Goal: Task Accomplishment & Management: Complete application form

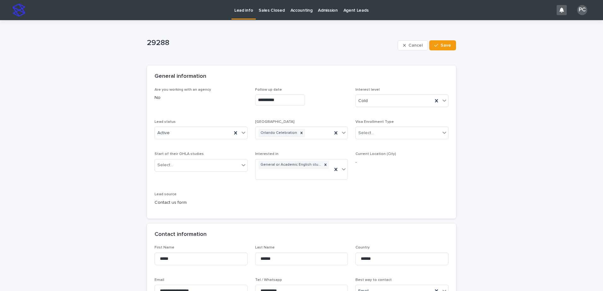
click at [243, 8] on p "Lead info" at bounding box center [243, 6] width 19 height 13
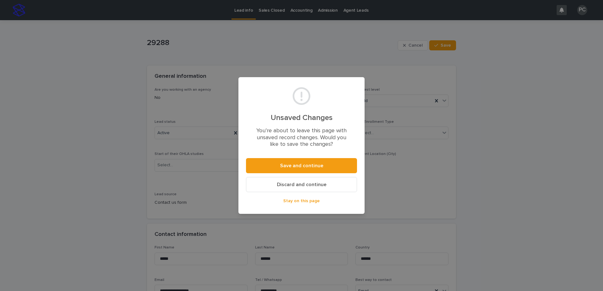
click at [283, 188] on button "Discard and continue" at bounding box center [301, 184] width 111 height 15
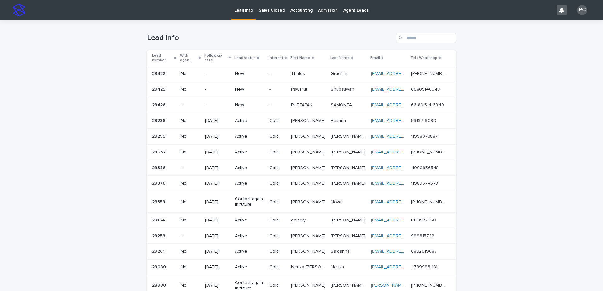
click at [241, 106] on p "New" at bounding box center [249, 105] width 29 height 5
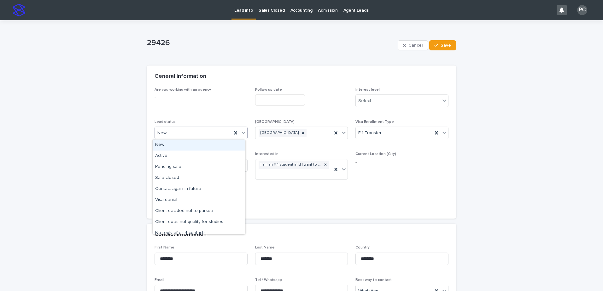
click at [171, 137] on div "New" at bounding box center [193, 133] width 77 height 10
click at [170, 155] on div "Active" at bounding box center [199, 156] width 92 height 11
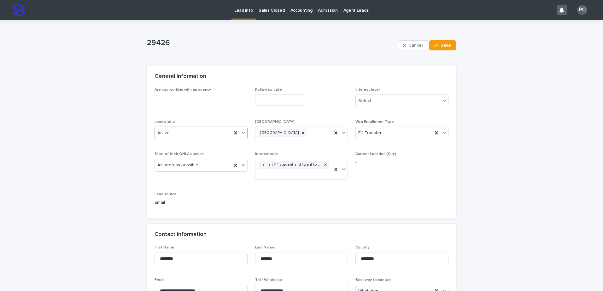
click at [266, 99] on input "text" at bounding box center [280, 100] width 50 height 11
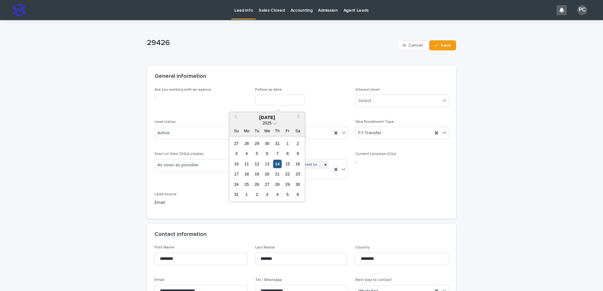
click at [279, 165] on div "14" at bounding box center [277, 164] width 9 height 9
type input "**********"
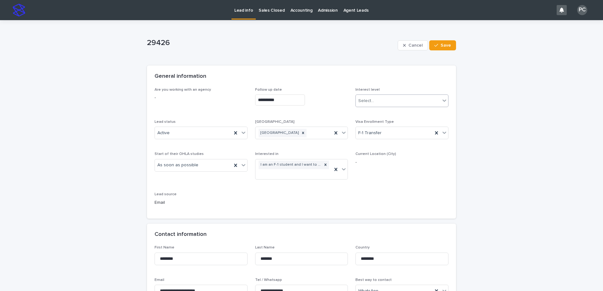
click at [400, 99] on div "Select..." at bounding box center [398, 101] width 85 height 10
click at [379, 123] on div "Warm" at bounding box center [400, 124] width 92 height 11
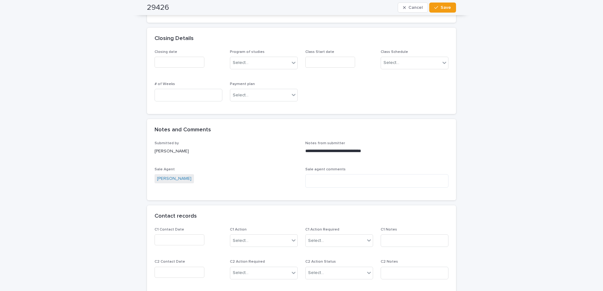
scroll to position [410, 0]
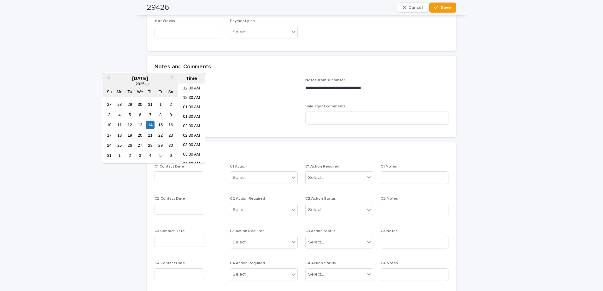
click at [167, 178] on input "text" at bounding box center [180, 177] width 50 height 11
click at [147, 125] on div "14" at bounding box center [150, 125] width 9 height 9
drag, startPoint x: 185, startPoint y: 132, endPoint x: 253, endPoint y: 162, distance: 75.0
click at [188, 134] on li "10:30 AM" at bounding box center [191, 132] width 27 height 9
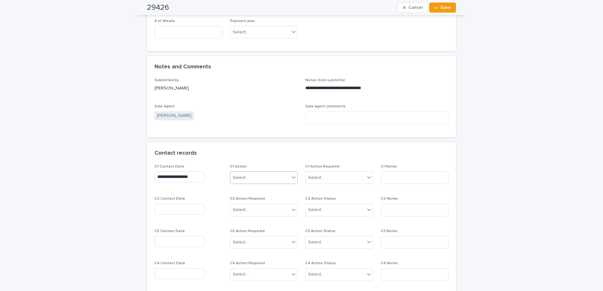
type input "**********"
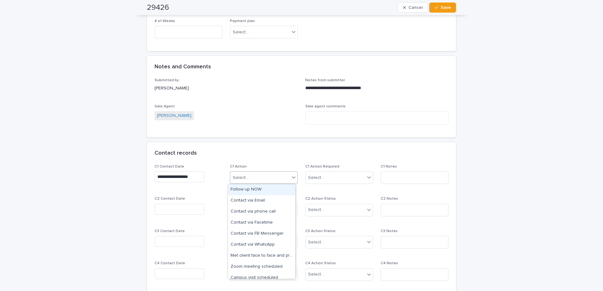
click at [262, 176] on div "Select..." at bounding box center [259, 178] width 59 height 10
click at [259, 189] on div "Follow up NOW" at bounding box center [261, 190] width 67 height 11
click at [275, 181] on div "Follow up NOW" at bounding box center [256, 178] width 52 height 11
drag, startPoint x: 270, startPoint y: 215, endPoint x: 324, endPoint y: 191, distance: 59.2
click at [259, 233] on div "Contact via WhatsApp" at bounding box center [261, 234] width 67 height 11
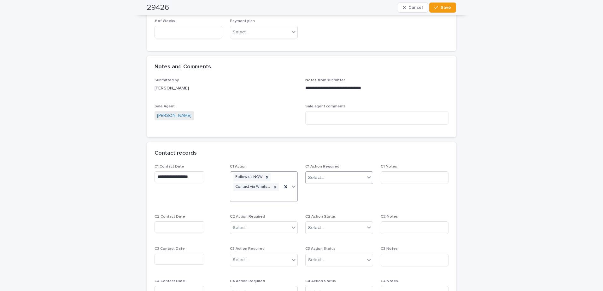
scroll to position [419, 0]
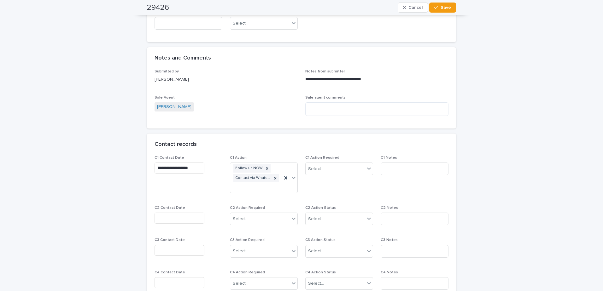
click at [335, 182] on span "C1 Action Required Select..." at bounding box center [339, 177] width 68 height 43
click at [334, 168] on div "Select..." at bounding box center [335, 169] width 59 height 10
click at [327, 189] on div "Completed" at bounding box center [336, 192] width 67 height 11
click at [384, 169] on input at bounding box center [415, 169] width 68 height 13
type input "**********"
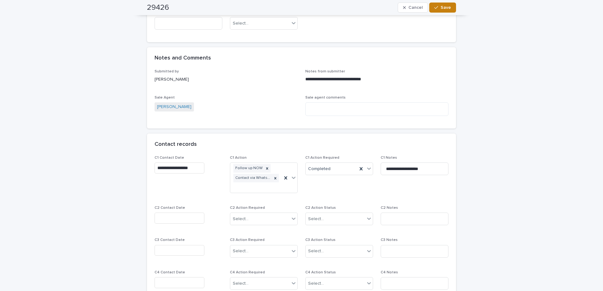
click at [441, 5] on span "Save" at bounding box center [446, 7] width 10 height 4
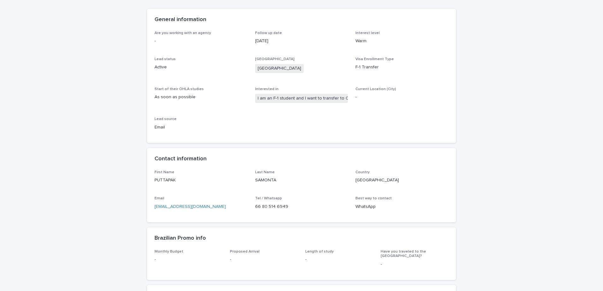
scroll to position [0, 0]
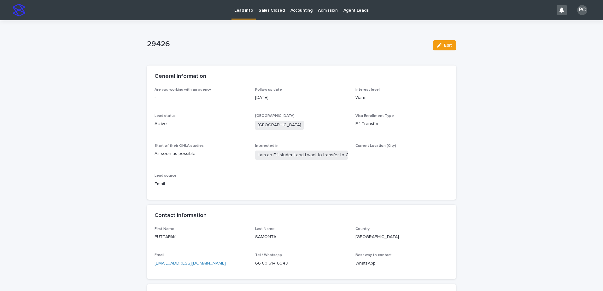
click at [235, 16] on link "Lead info" at bounding box center [244, 9] width 24 height 19
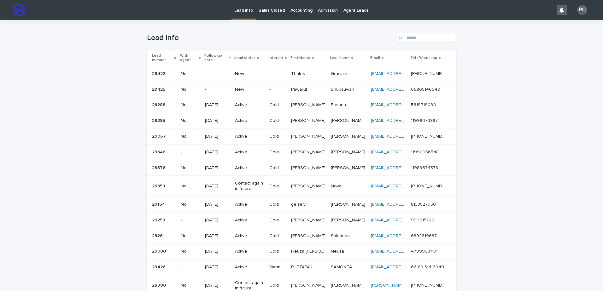
click at [240, 90] on p "New" at bounding box center [249, 89] width 29 height 5
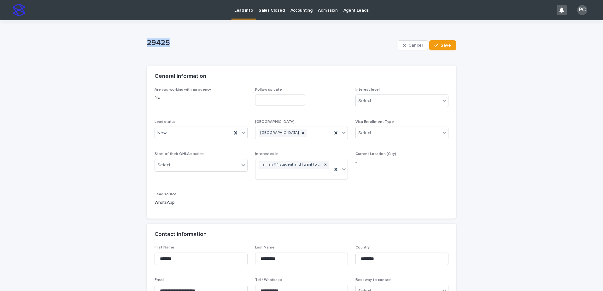
drag, startPoint x: 175, startPoint y: 44, endPoint x: 140, endPoint y: 42, distance: 35.4
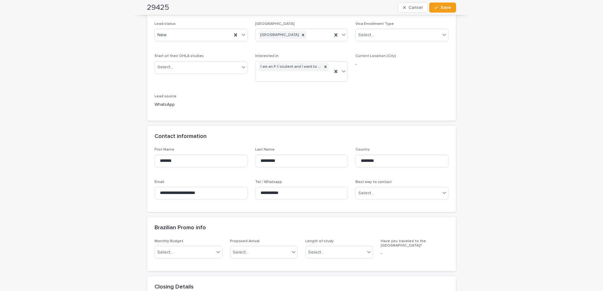
scroll to position [32, 0]
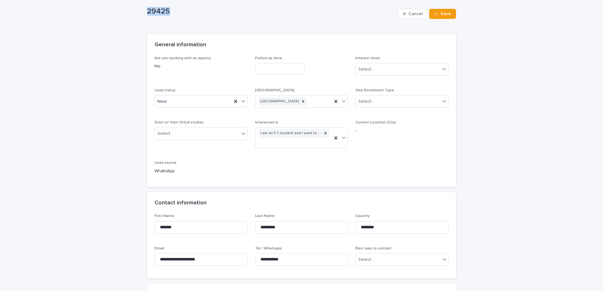
copy p "29425"
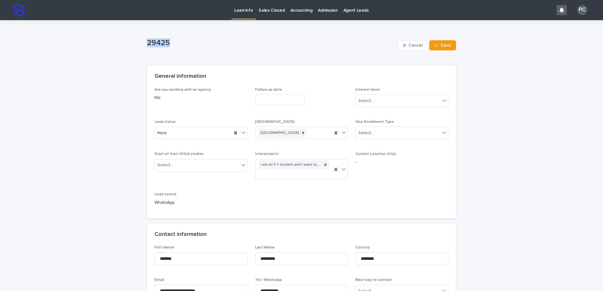
click at [242, 9] on p "Lead info" at bounding box center [243, 6] width 19 height 13
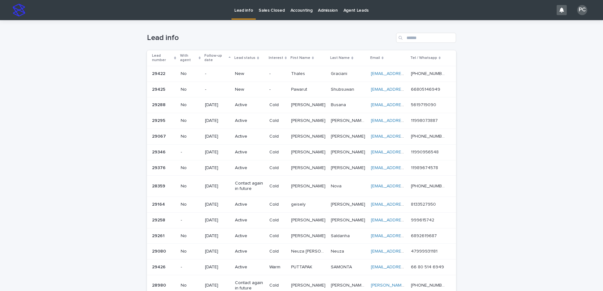
click at [241, 73] on p "New" at bounding box center [249, 73] width 29 height 5
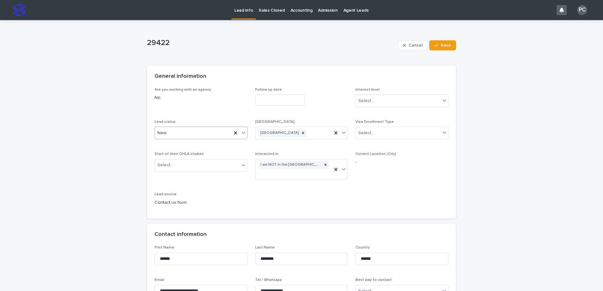
click at [181, 134] on div "New" at bounding box center [193, 133] width 77 height 10
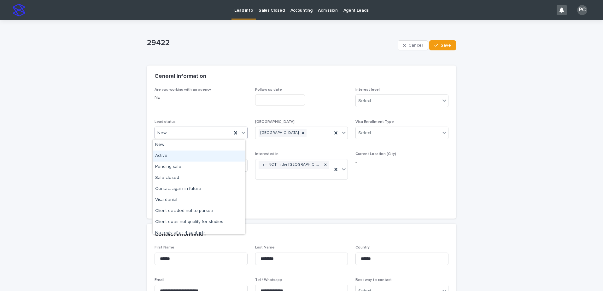
click at [180, 154] on div "Active" at bounding box center [199, 156] width 92 height 11
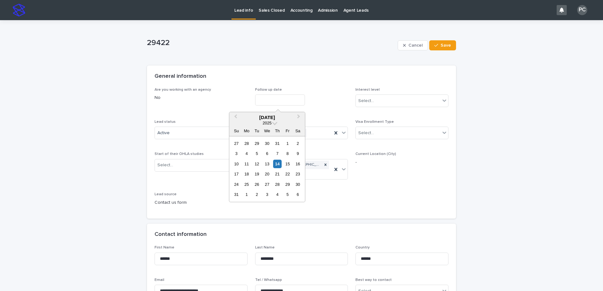
click at [280, 95] on input "text" at bounding box center [280, 100] width 50 height 11
drag, startPoint x: 288, startPoint y: 164, endPoint x: 292, endPoint y: 157, distance: 8.1
click at [288, 162] on div "15" at bounding box center [287, 164] width 9 height 9
type input "**********"
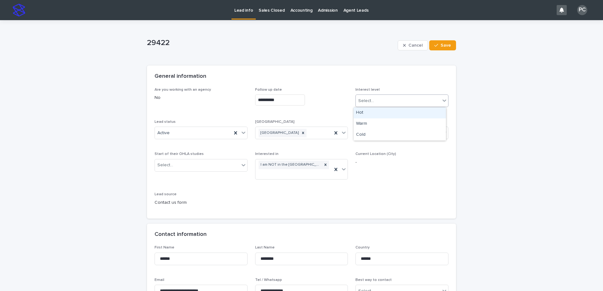
click at [375, 101] on div "Select..." at bounding box center [398, 101] width 85 height 10
click at [365, 134] on div "Cold" at bounding box center [400, 135] width 92 height 11
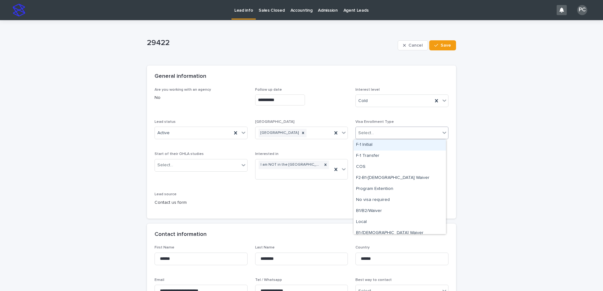
click at [369, 131] on div "Select..." at bounding box center [366, 133] width 16 height 7
drag, startPoint x: 367, startPoint y: 144, endPoint x: 351, endPoint y: 155, distance: 19.3
click at [367, 144] on div "F-1 Initial" at bounding box center [400, 145] width 92 height 11
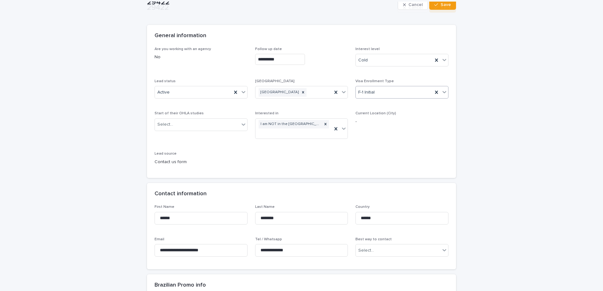
scroll to position [126, 0]
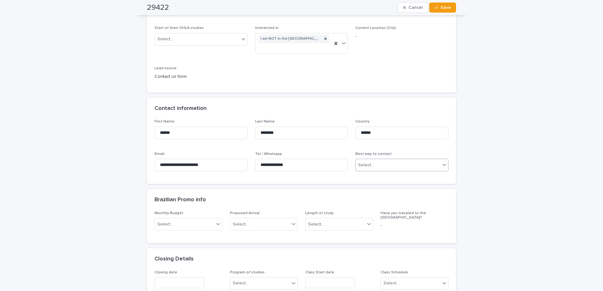
click at [373, 166] on div "Select..." at bounding box center [398, 165] width 85 height 10
click at [367, 195] on div "WhatsApp" at bounding box center [400, 199] width 92 height 11
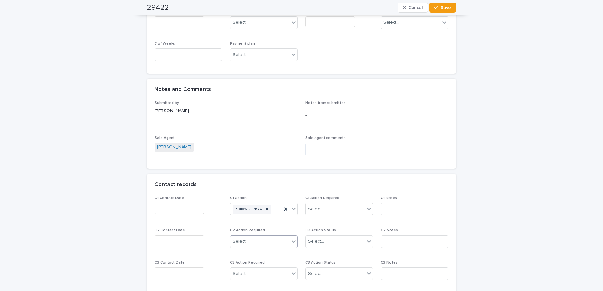
scroll to position [442, 0]
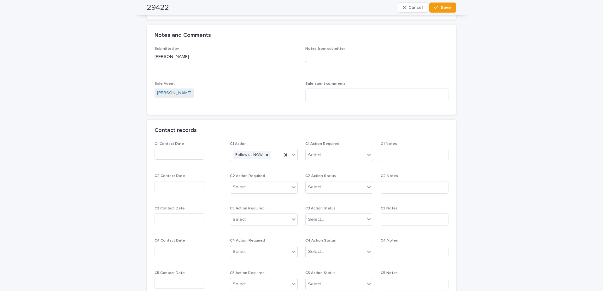
click at [190, 154] on input "text" at bounding box center [180, 154] width 50 height 11
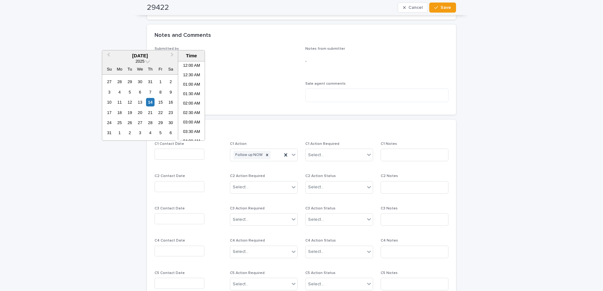
scroll to position [164, 0]
click at [148, 104] on div "14" at bounding box center [150, 102] width 9 height 9
drag, startPoint x: 192, startPoint y: 101, endPoint x: 302, endPoint y: 163, distance: 125.9
click at [193, 102] on li "10:30 AM" at bounding box center [191, 100] width 27 height 9
type input "**********"
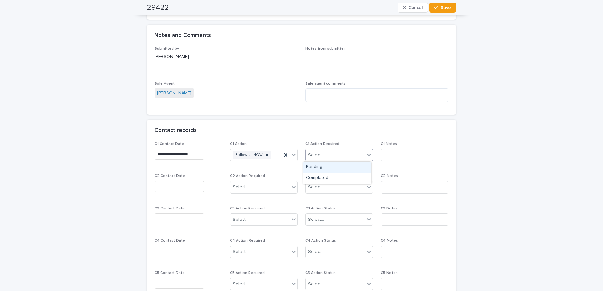
click at [339, 156] on div "Select..." at bounding box center [335, 155] width 59 height 10
drag, startPoint x: 327, startPoint y: 176, endPoint x: 416, endPoint y: 151, distance: 92.2
click at [328, 176] on div "Completed" at bounding box center [336, 178] width 67 height 11
click at [417, 150] on input at bounding box center [415, 155] width 68 height 13
type input "**********"
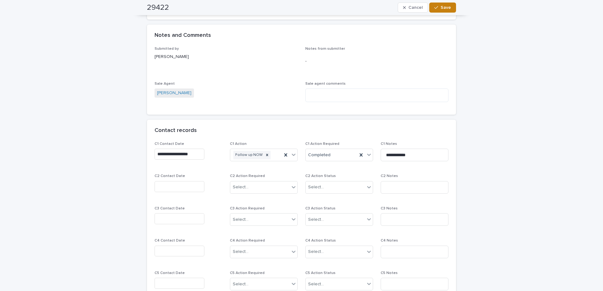
click at [450, 9] on button "Save" at bounding box center [442, 8] width 27 height 10
